Goal: Navigation & Orientation: Find specific page/section

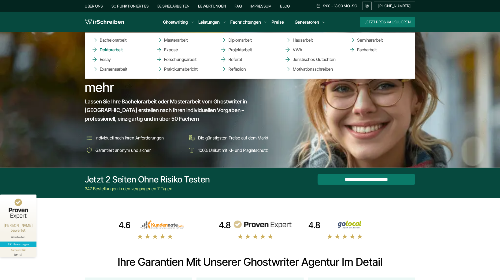
click at [120, 50] on link "Doktorarbeit" at bounding box center [118, 49] width 54 height 6
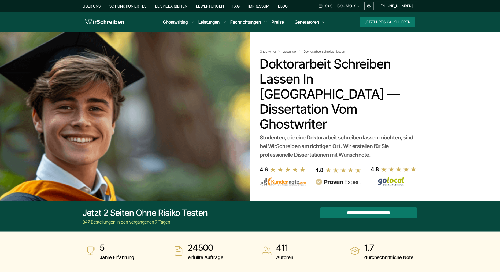
click at [159, 37] on div at bounding box center [164, 111] width 171 height 158
click at [111, 22] on img at bounding box center [104, 22] width 39 height 8
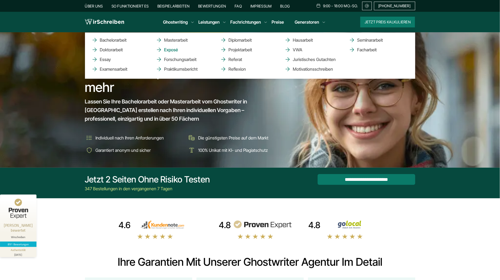
click at [174, 48] on link "Exposé" at bounding box center [183, 49] width 54 height 6
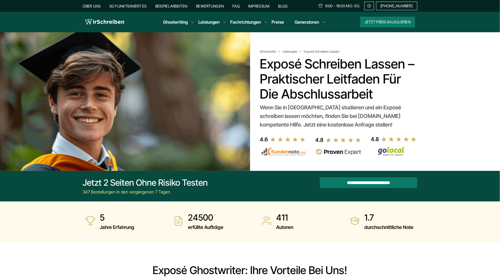
click at [282, 63] on h1 "Exposé schreiben lassen – praktischer Leitfaden für die Abschlussarbeit" at bounding box center [337, 78] width 155 height 45
copy h1 "Exposé"
click at [141, 133] on div at bounding box center [164, 96] width 171 height 128
click at [119, 26] on div at bounding box center [104, 22] width 39 height 11
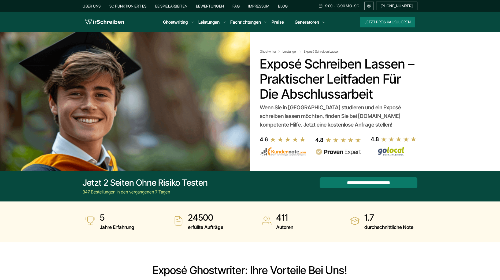
click at [119, 24] on img at bounding box center [104, 22] width 39 height 8
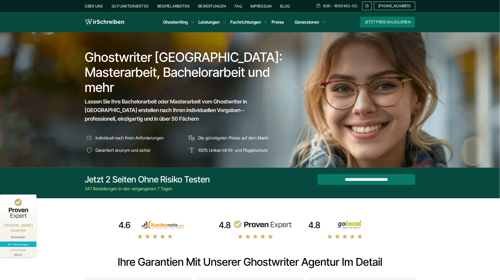
click at [119, 20] on img at bounding box center [104, 22] width 39 height 8
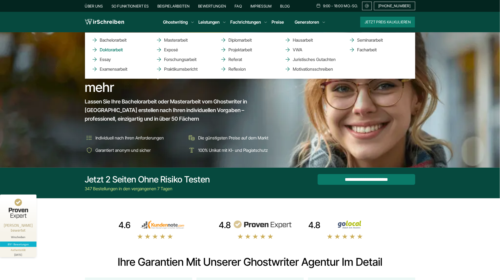
click at [112, 51] on link "Doktorarbeit" at bounding box center [118, 49] width 54 height 6
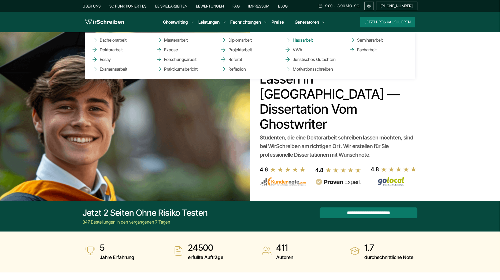
click at [304, 38] on link "Hausarbeit" at bounding box center [312, 40] width 54 height 6
click at [375, 41] on link "Seminararbeit" at bounding box center [376, 40] width 54 height 6
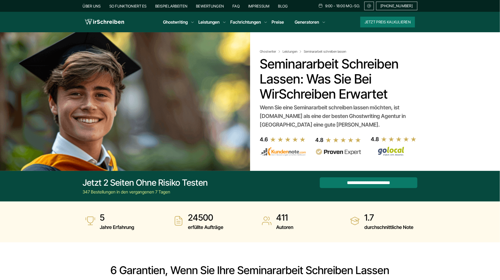
click at [112, 21] on img at bounding box center [104, 22] width 39 height 8
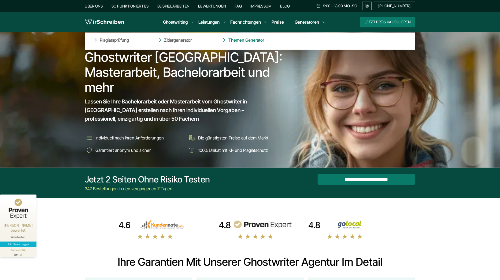
click at [255, 40] on link "Themen Generator" at bounding box center [247, 40] width 54 height 6
